Goal: Information Seeking & Learning: Learn about a topic

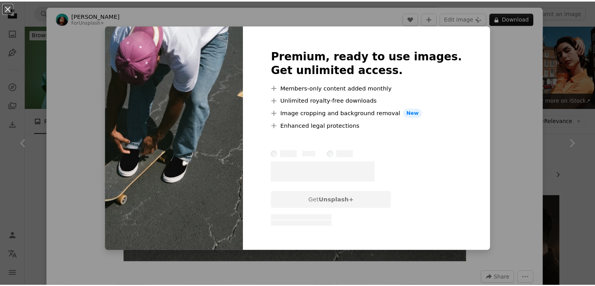
scroll to position [157, 0]
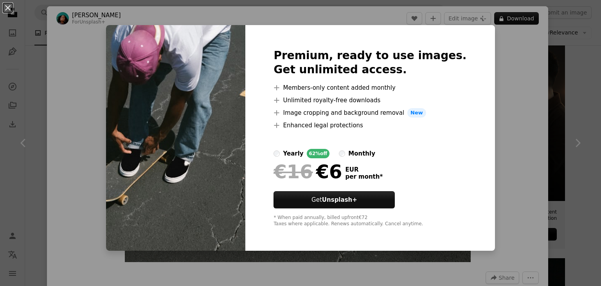
click at [509, 94] on div "An X shape Premium, ready to use images. Get unlimited access. A plus sign Memb…" at bounding box center [300, 143] width 601 height 286
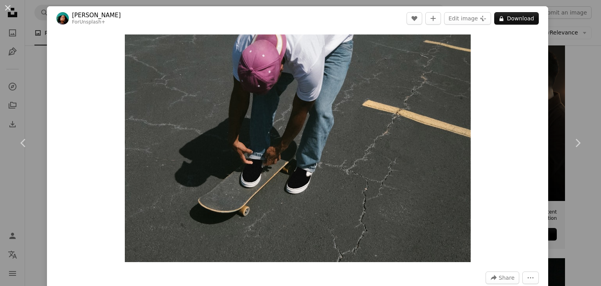
click at [0, 65] on div "An X shape Chevron left Chevron right [PERSON_NAME] For Unsplash+ A heart A plu…" at bounding box center [300, 143] width 601 height 286
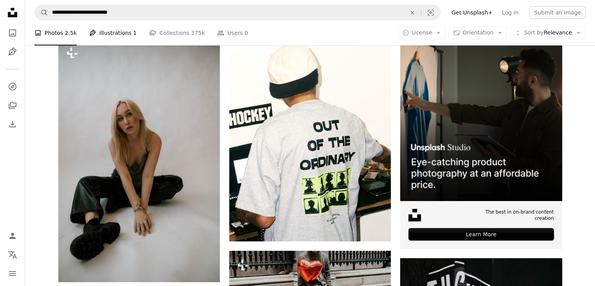
click at [107, 35] on link "Pen Tool Illustrations 1" at bounding box center [112, 32] width 47 height 25
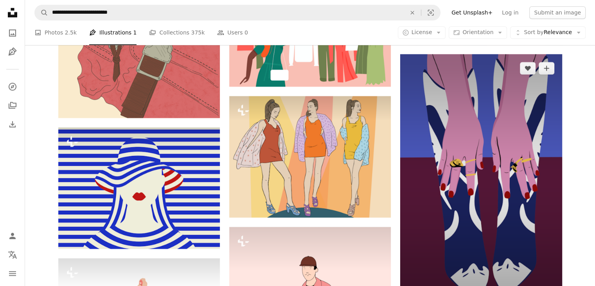
scroll to position [1017, 0]
